Goal: Task Accomplishment & Management: Complete application form

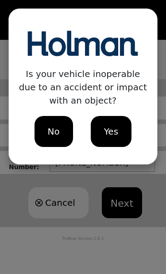
click at [52, 132] on span "No" at bounding box center [54, 131] width 12 height 13
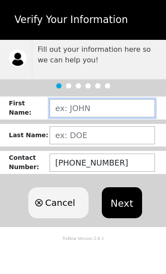
click at [121, 111] on input "text" at bounding box center [102, 108] width 105 height 18
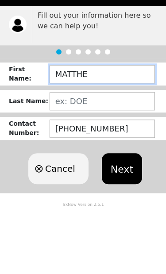
type input "[PERSON_NAME]"
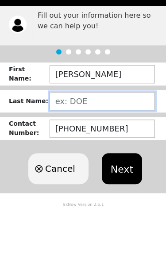
click at [110, 126] on input "text" at bounding box center [102, 135] width 105 height 18
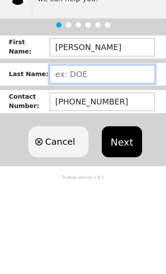
type input "[PERSON_NAME]"
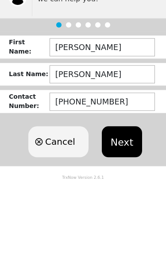
click at [127, 187] on button "Next" at bounding box center [122, 202] width 40 height 31
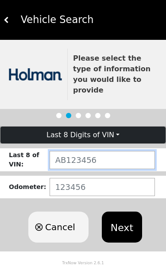
click at [121, 151] on input "text" at bounding box center [102, 160] width 105 height 18
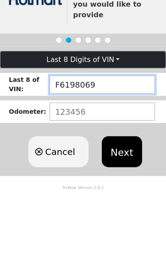
type input "F6198069"
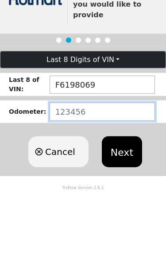
click at [115, 178] on input "number" at bounding box center [102, 187] width 105 height 18
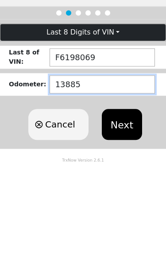
type input "138853"
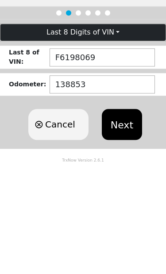
click at [124, 212] on button "Next" at bounding box center [122, 227] width 40 height 31
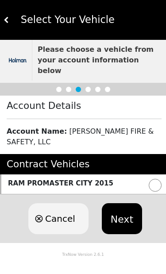
click at [158, 179] on input "radio" at bounding box center [155, 185] width 13 height 13
radio input "true"
click at [130, 208] on button "Next" at bounding box center [122, 218] width 40 height 31
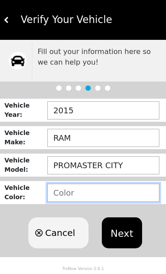
click at [127, 189] on input "text" at bounding box center [103, 193] width 112 height 18
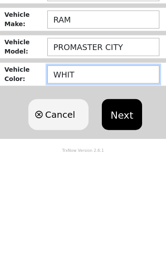
type input "WHITE"
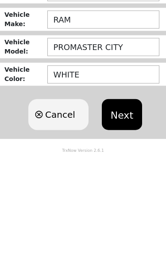
click at [132, 217] on button "Next" at bounding box center [122, 232] width 40 height 31
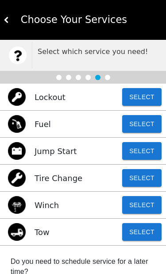
click at [146, 234] on button "Select" at bounding box center [141, 232] width 39 height 18
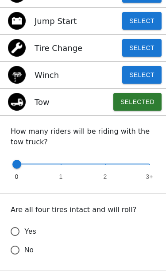
scroll to position [132, 0]
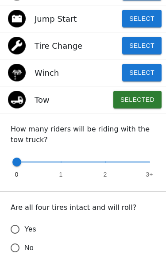
type input "1"
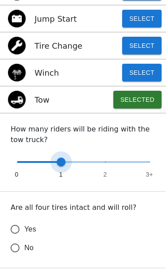
click at [62, 176] on span "1" at bounding box center [61, 174] width 4 height 9
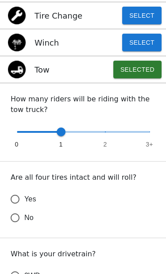
scroll to position [165, 0]
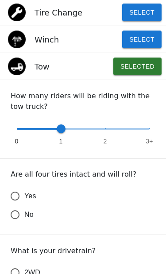
click at [17, 196] on input "Yes" at bounding box center [15, 196] width 19 height 19
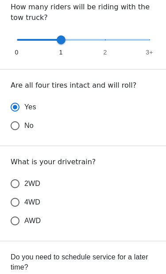
scroll to position [255, 0]
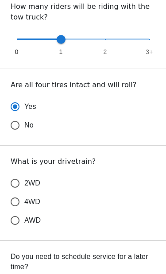
click at [15, 184] on input "2WD" at bounding box center [15, 183] width 19 height 19
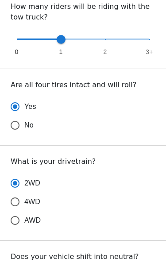
radio input "true"
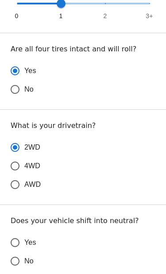
scroll to position [297, 0]
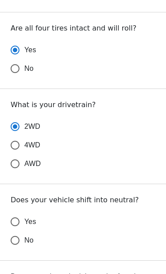
click at [15, 220] on input "Yes" at bounding box center [15, 221] width 19 height 19
radio input "false"
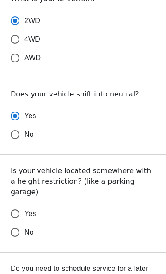
scroll to position [432, 0]
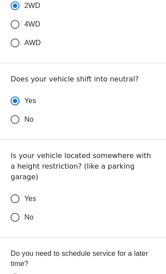
click at [16, 210] on input "No" at bounding box center [15, 217] width 19 height 19
radio input "false"
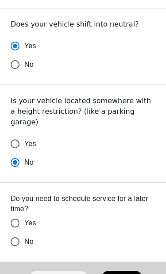
scroll to position [487, 0]
click at [17, 214] on input "Yes" at bounding box center [15, 223] width 19 height 19
radio input "false"
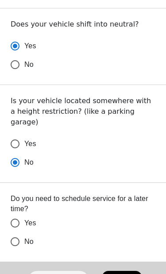
radio input "false"
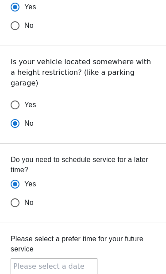
scroll to position [530, 0]
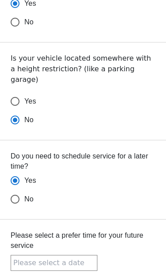
click at [18, 191] on input "No" at bounding box center [15, 199] width 19 height 19
radio input "false"
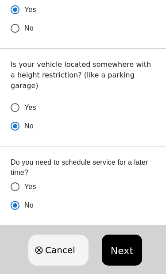
scroll to position [527, 0]
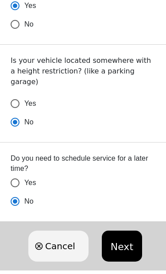
click at [129, 235] on button "Next" at bounding box center [122, 246] width 40 height 31
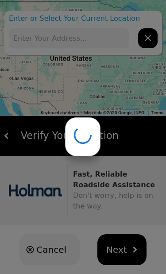
type input "[STREET_ADDRESS][PERSON_NAME]"
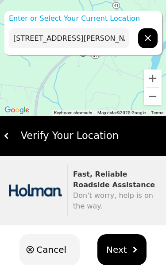
click at [114, 137] on div "Verify Your Location" at bounding box center [86, 135] width 153 height 15
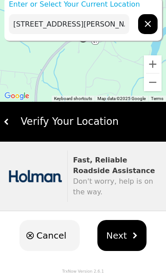
click at [131, 235] on img "hidden" at bounding box center [134, 235] width 6 height 6
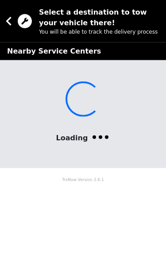
scroll to position [0, 0]
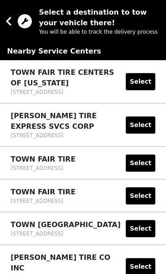
click at [11, 24] on icon at bounding box center [9, 21] width 18 height 18
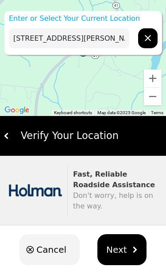
click at [126, 250] on button "Next" at bounding box center [121, 249] width 49 height 31
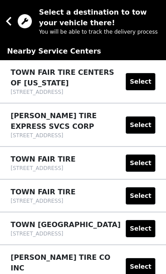
click at [16, 27] on icon at bounding box center [9, 21] width 18 height 18
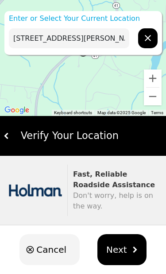
click at [100, 137] on div "Verify Your Location" at bounding box center [86, 135] width 153 height 15
click at [15, 137] on div "Verify Your Location" at bounding box center [86, 135] width 153 height 15
click at [8, 131] on button at bounding box center [7, 136] width 6 height 40
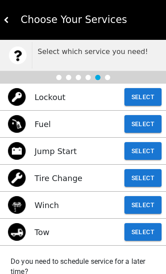
click at [150, 239] on button "Select" at bounding box center [142, 232] width 37 height 18
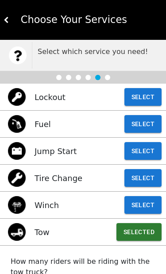
click at [150, 235] on button "Selected" at bounding box center [138, 232] width 45 height 18
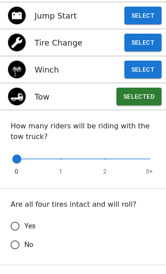
scroll to position [144, 0]
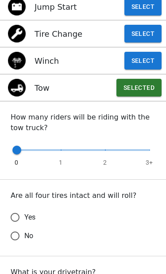
click at [16, 217] on input "Yes" at bounding box center [15, 217] width 19 height 19
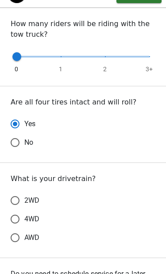
scroll to position [239, 0]
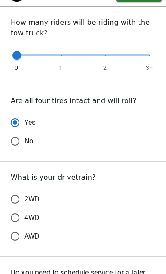
click at [18, 199] on input "2WD" at bounding box center [15, 199] width 19 height 19
radio input "true"
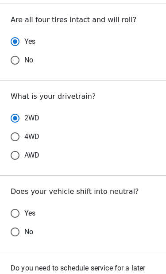
scroll to position [329, 0]
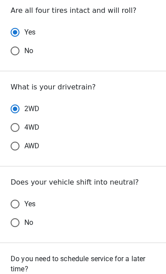
click at [19, 206] on input "Yes" at bounding box center [15, 204] width 19 height 19
radio input "false"
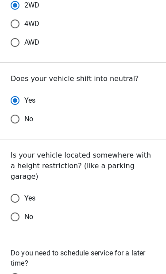
scroll to position [436, 0]
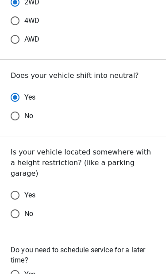
click at [17, 207] on input "No" at bounding box center [15, 213] width 19 height 19
radio input "false"
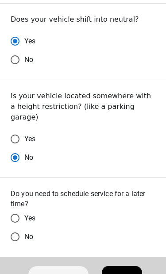
scroll to position [492, 0]
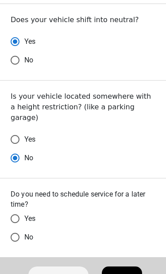
click at [14, 209] on input "Yes" at bounding box center [15, 218] width 19 height 19
radio input "false"
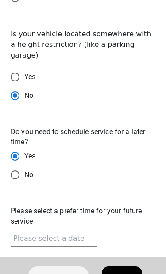
click at [90, 231] on input "text" at bounding box center [54, 239] width 87 height 16
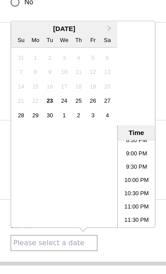
scroll to position [550, 0]
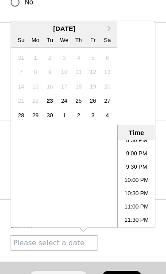
radio input "true"
radio input "false"
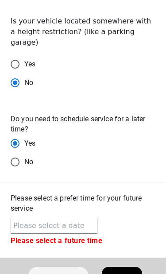
click at [19, 156] on input "No" at bounding box center [15, 162] width 19 height 19
radio input "true"
radio input "false"
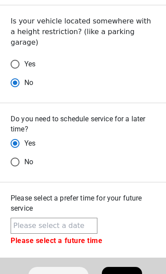
radio input "false"
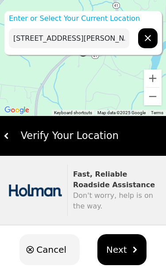
click at [134, 250] on img "hidden" at bounding box center [134, 249] width 6 height 6
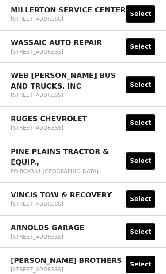
scroll to position [689, 0]
